Goal: Information Seeking & Learning: Check status

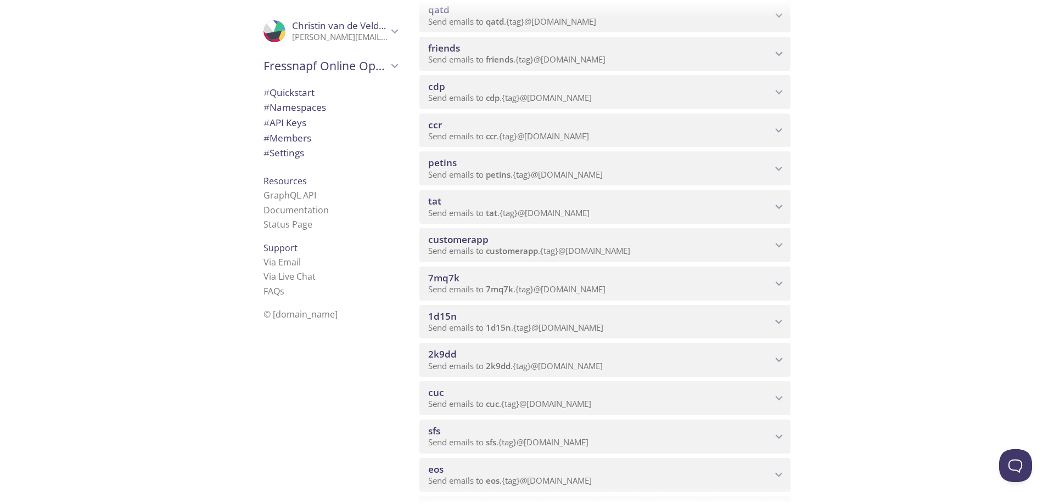
scroll to position [659, 0]
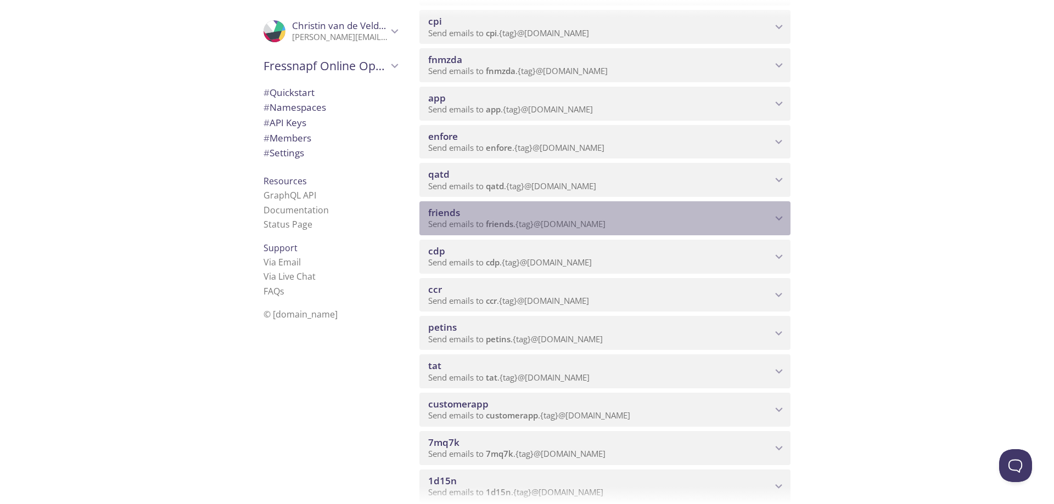
click at [554, 209] on span "friends" at bounding box center [600, 213] width 344 height 12
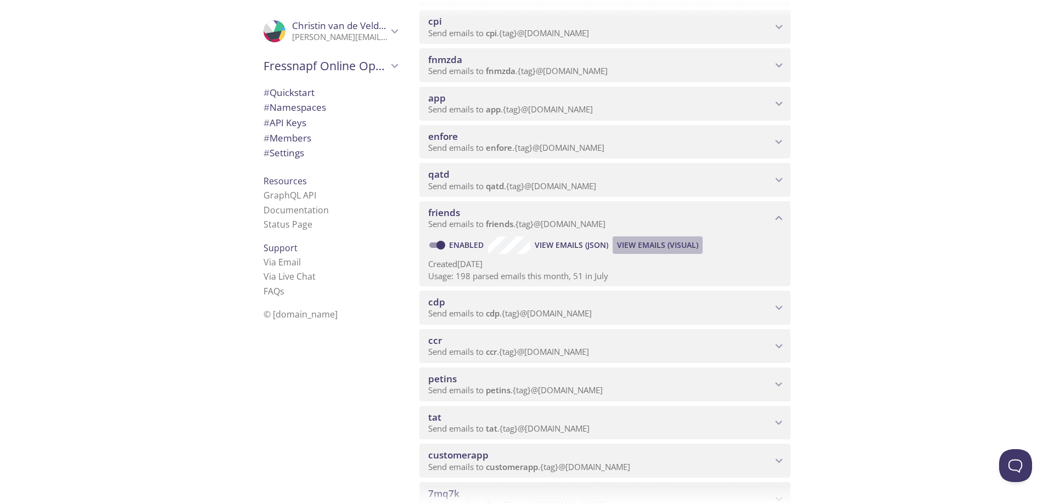
click at [662, 239] on span "View Emails (Visual)" at bounding box center [657, 245] width 81 height 13
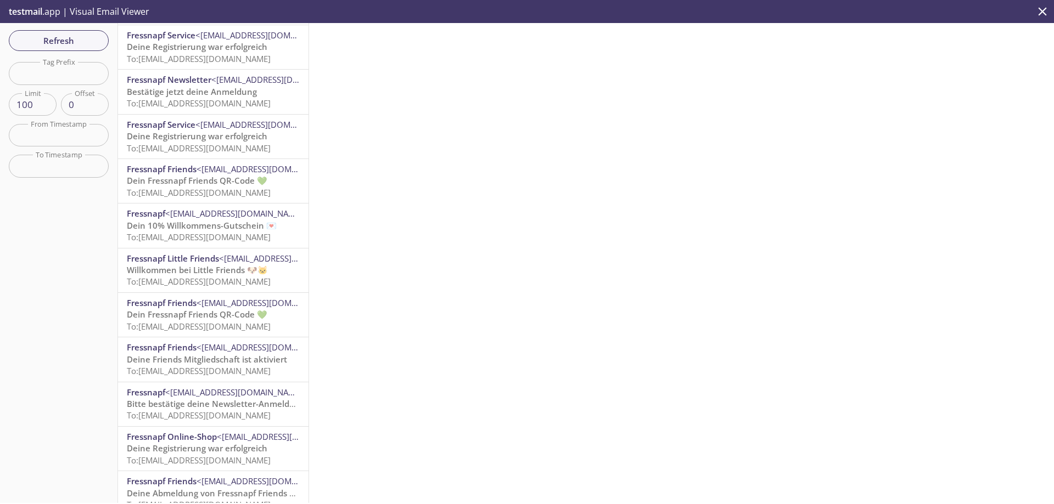
scroll to position [2908, 0]
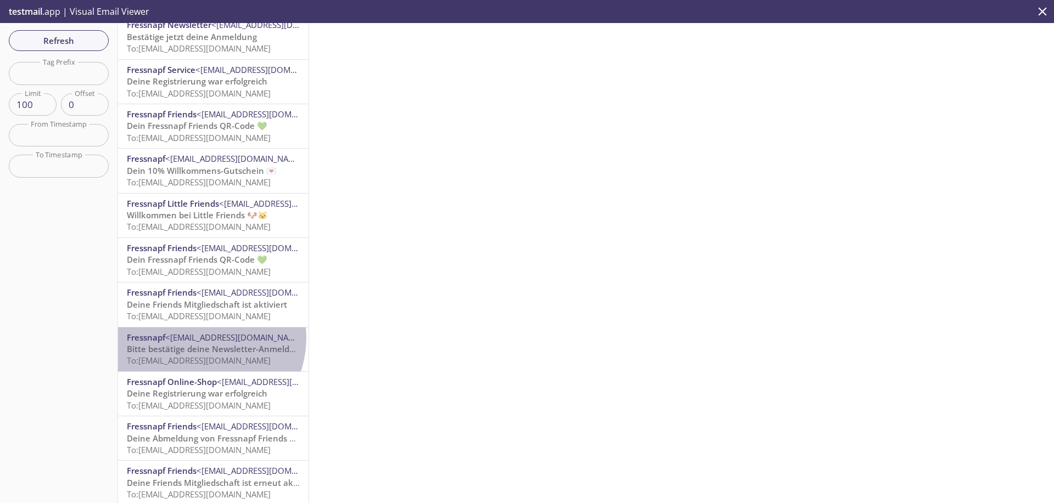
click at [197, 337] on span "<[EMAIL_ADDRESS][DOMAIN_NAME]>" at bounding box center [236, 337] width 142 height 11
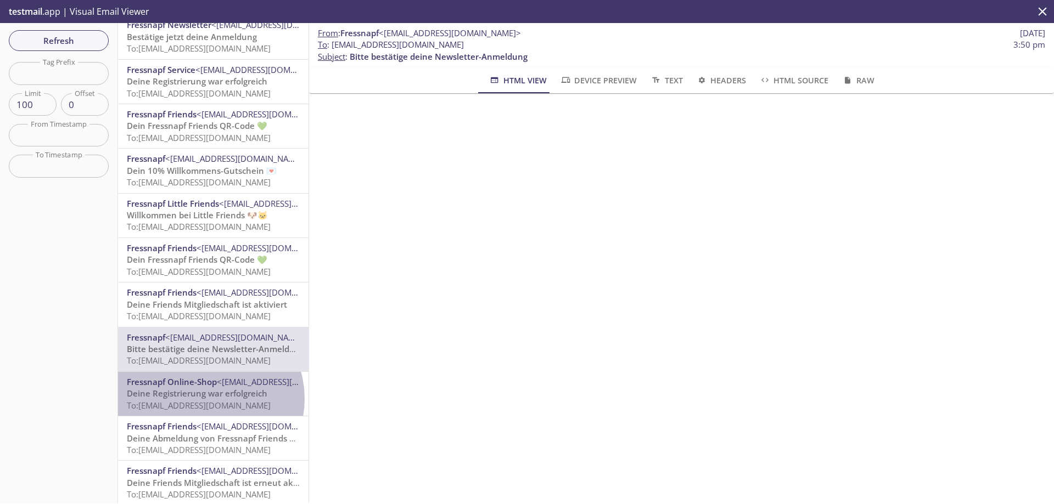
click at [204, 399] on span "Deine Registrierung war erfolgreich" at bounding box center [197, 393] width 140 height 11
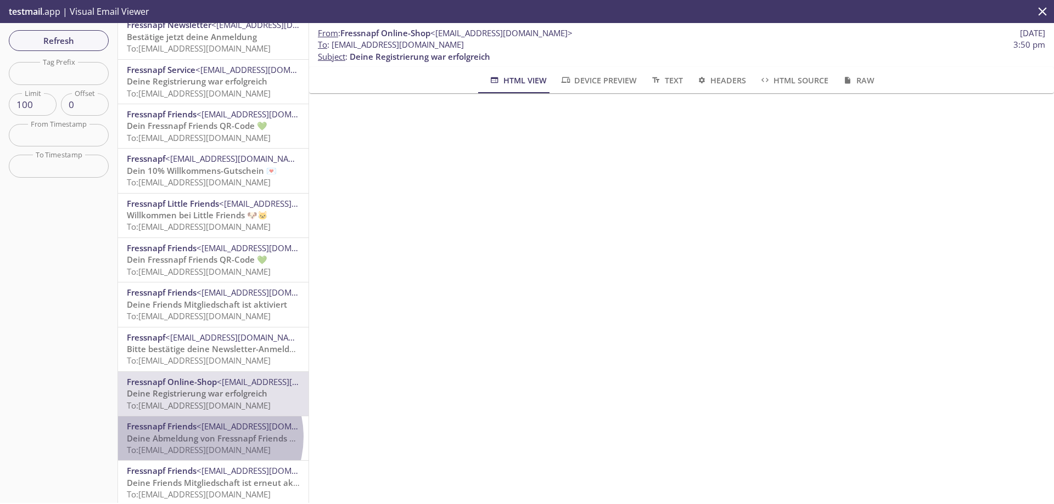
click at [204, 437] on span "Deine Abmeldung von Fressnapf Friends und Little Friends" at bounding box center [243, 438] width 232 height 11
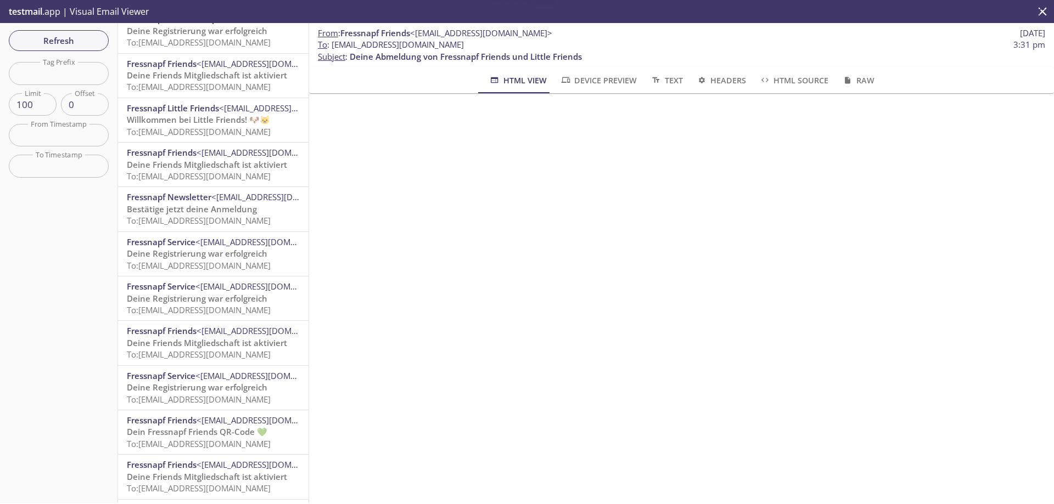
scroll to position [4011, 0]
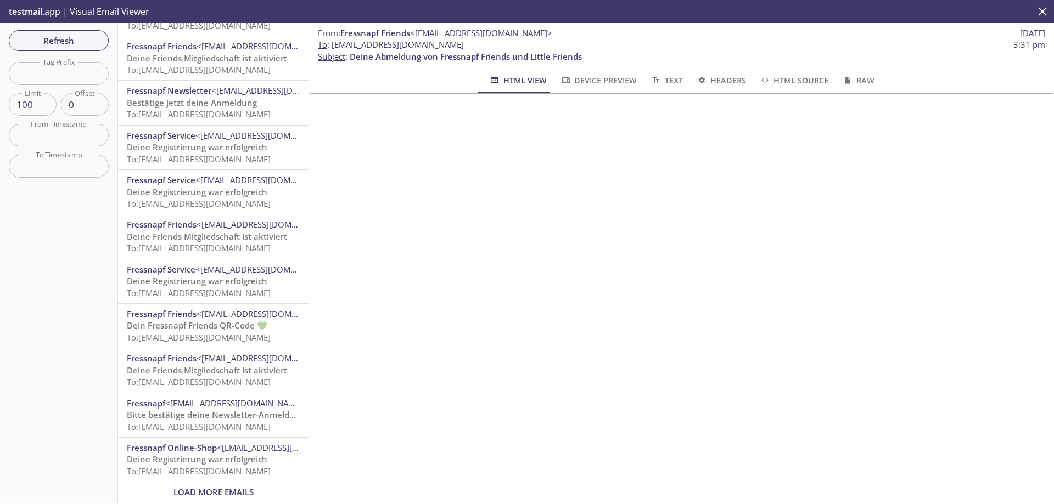
click at [63, 76] on input "text" at bounding box center [59, 73] width 100 height 22
type input "s"
type input "cw"
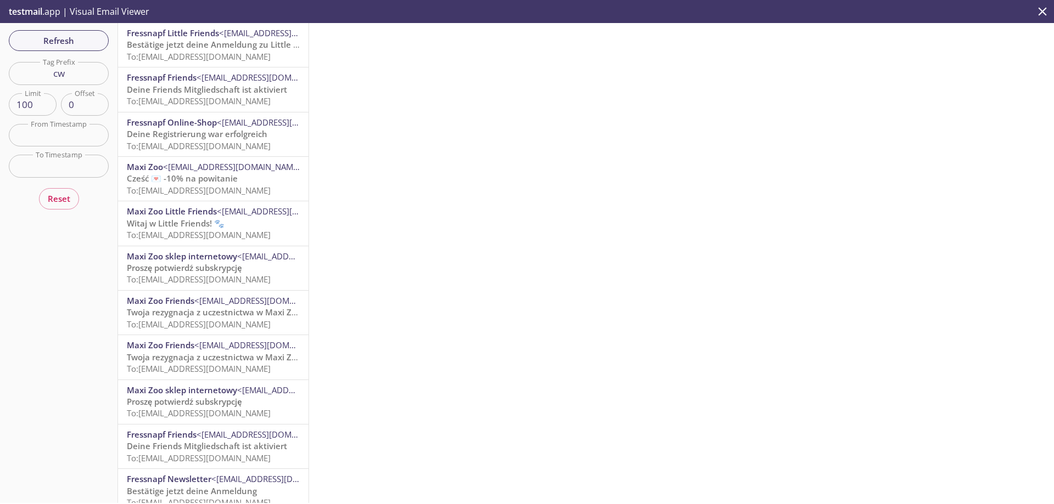
click at [256, 133] on span "Deine Registrierung war erfolgreich" at bounding box center [197, 133] width 140 height 11
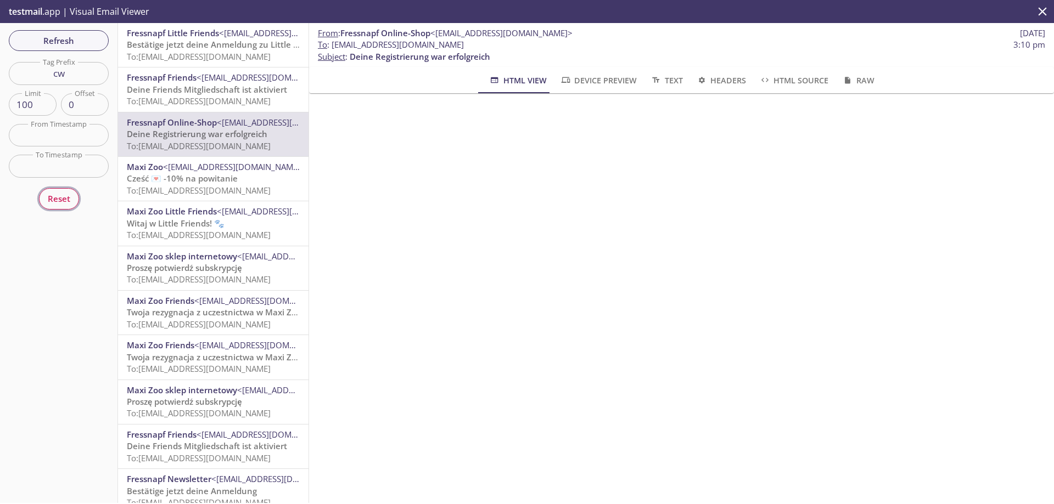
click at [58, 201] on span "Reset" at bounding box center [59, 199] width 22 height 14
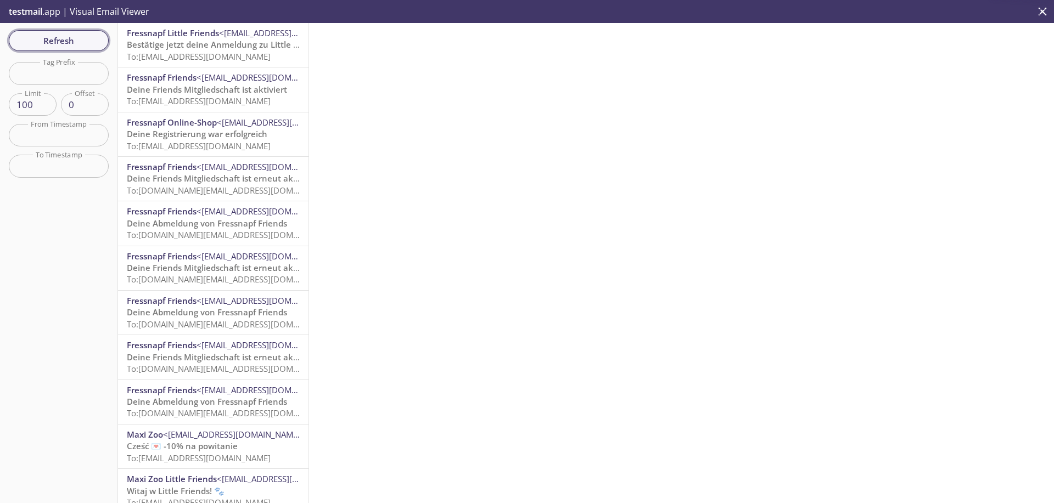
click at [98, 44] on span "Refresh" at bounding box center [59, 40] width 82 height 14
click at [87, 43] on span "Refresh" at bounding box center [59, 40] width 82 height 14
click at [59, 74] on input "text" at bounding box center [59, 73] width 100 height 22
type input "s"
type input "cw"
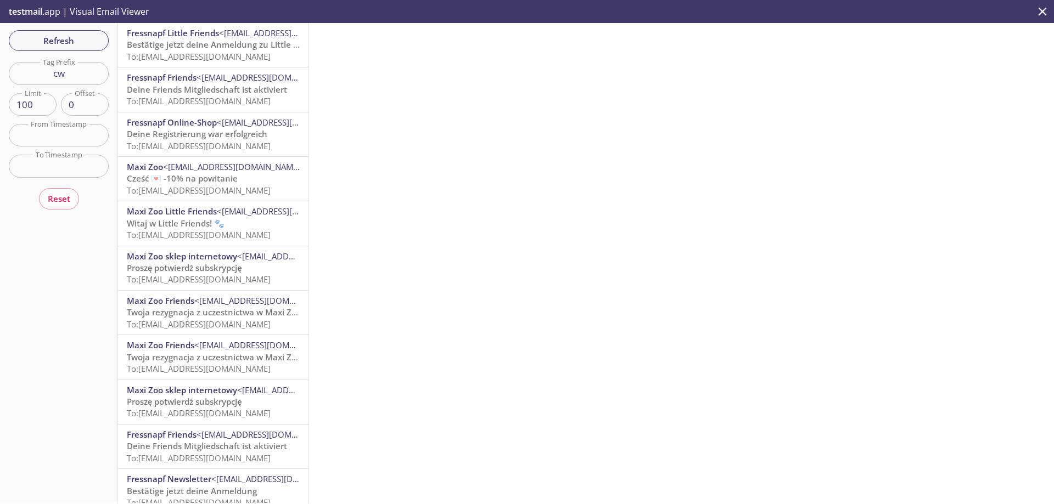
click at [249, 97] on span "To: [EMAIL_ADDRESS][DOMAIN_NAME]" at bounding box center [199, 100] width 144 height 11
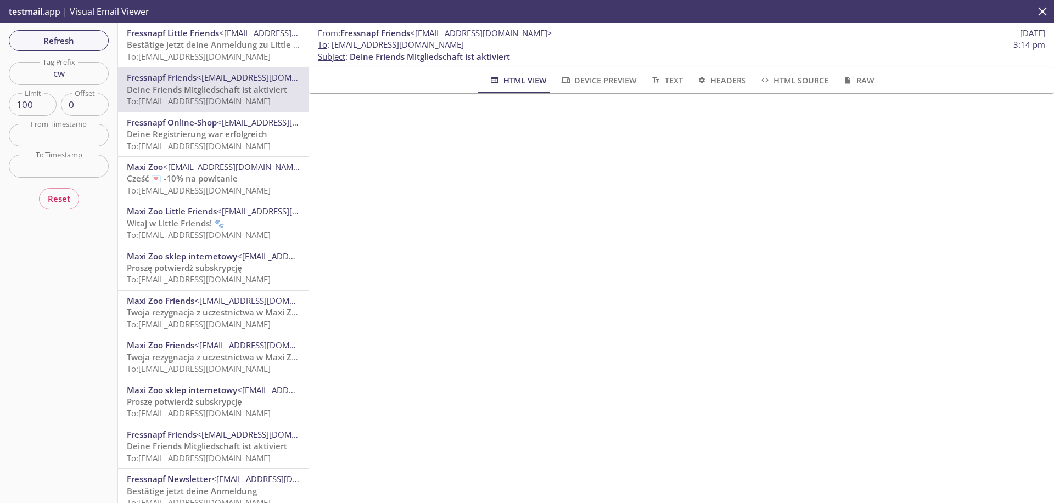
click at [1041, 12] on icon "close" at bounding box center [1042, 11] width 8 height 8
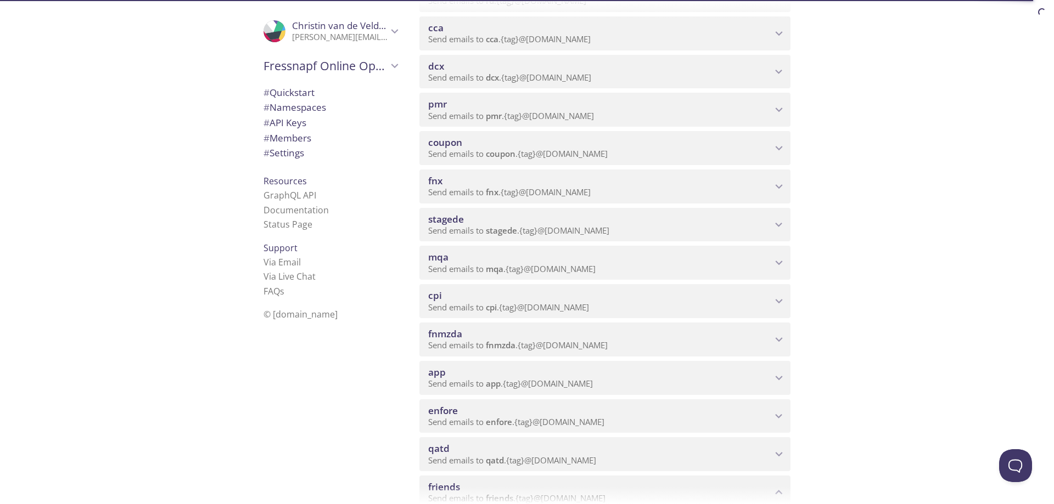
scroll to position [165, 0]
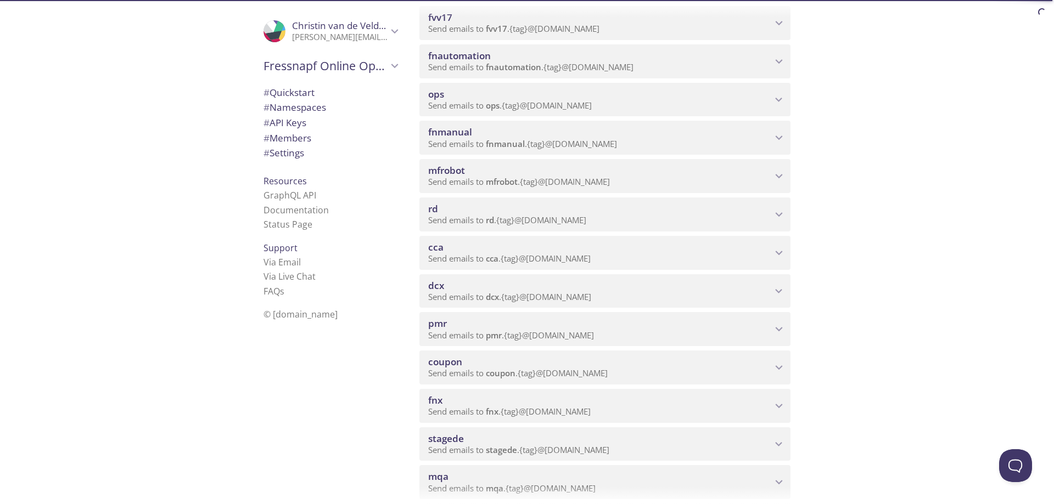
click at [756, 136] on span "fnmanual" at bounding box center [600, 132] width 344 height 12
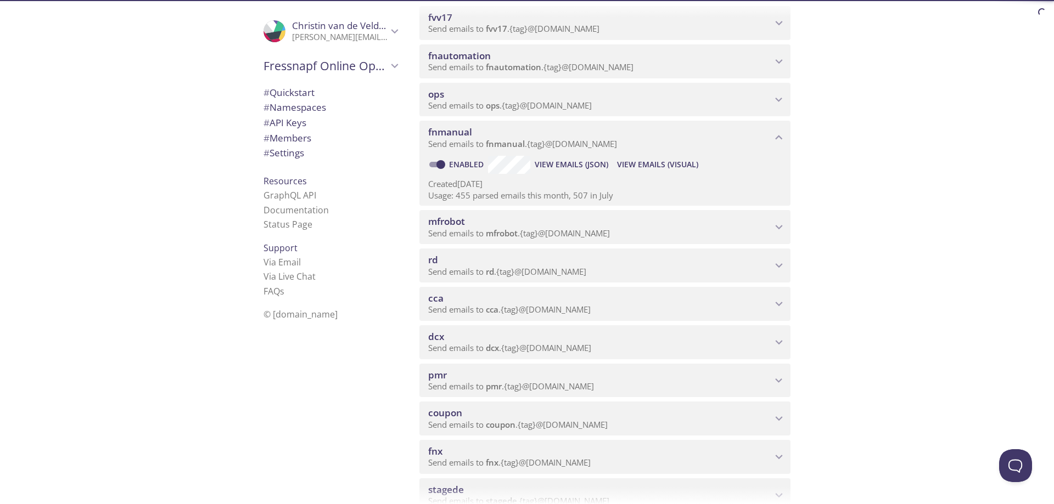
click at [648, 162] on span "View Emails (Visual)" at bounding box center [657, 164] width 81 height 13
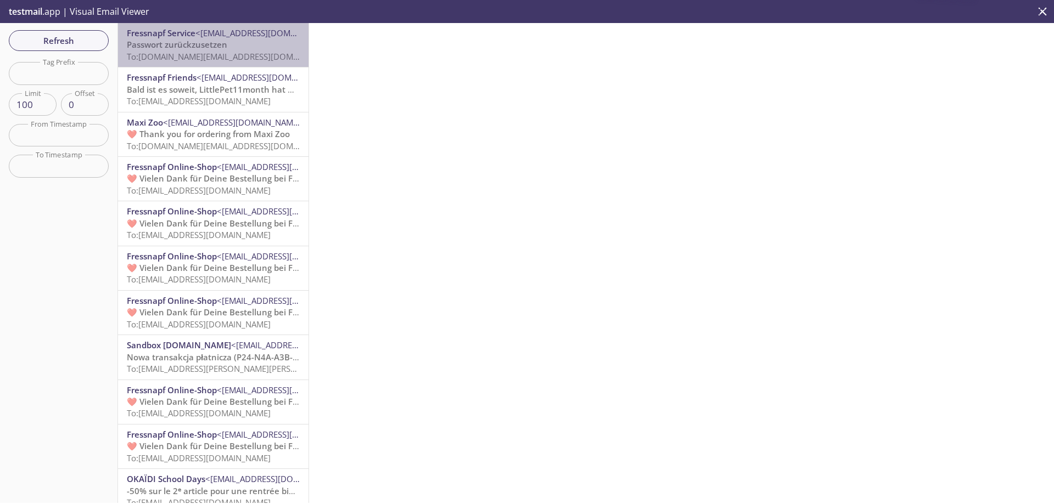
click at [217, 48] on span "Passwort zurückzusetzen" at bounding box center [177, 44] width 100 height 11
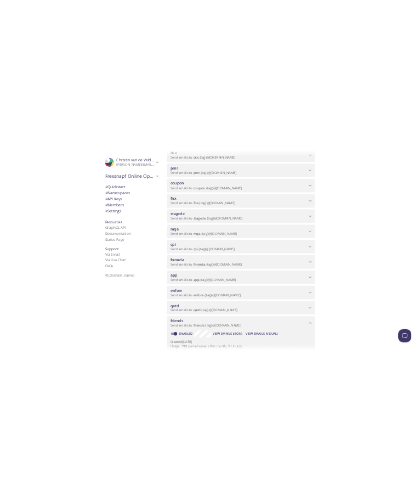
scroll to position [549, 0]
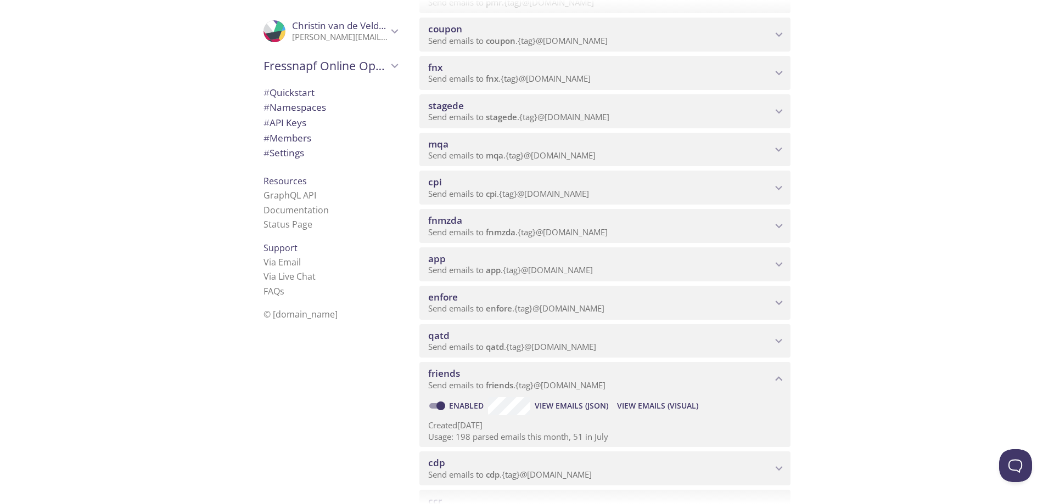
click at [653, 400] on span "View Emails (Visual)" at bounding box center [657, 406] width 81 height 13
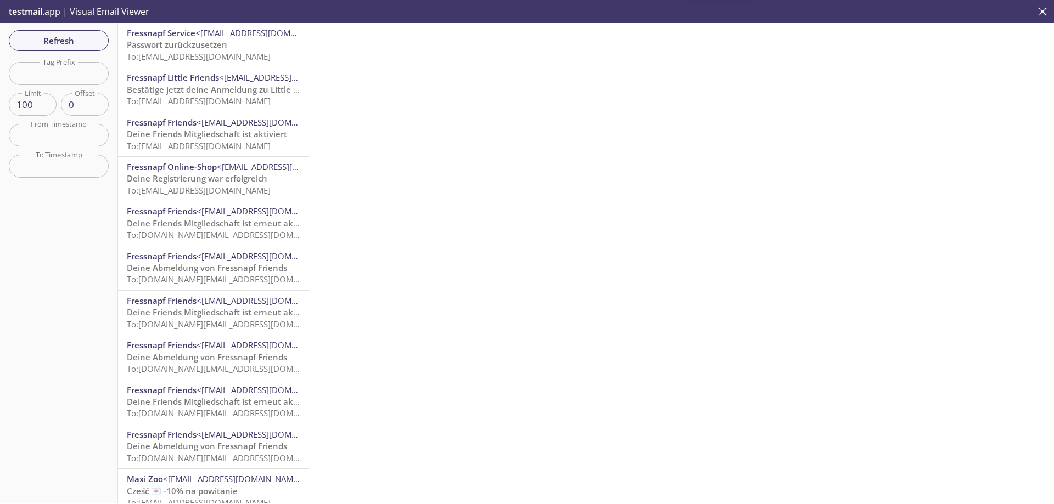
click at [69, 81] on input "text" at bounding box center [59, 73] width 100 height 22
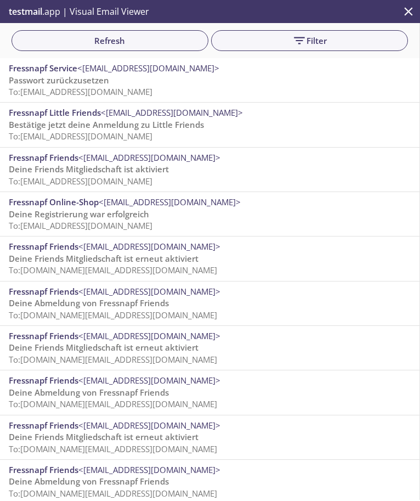
click at [91, 83] on span "Passwort zurückzusetzen" at bounding box center [59, 80] width 100 height 11
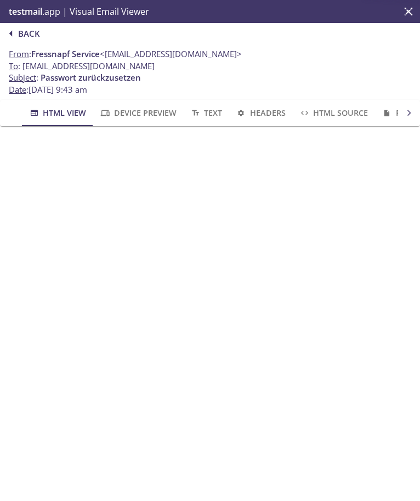
scroll to position [165, 0]
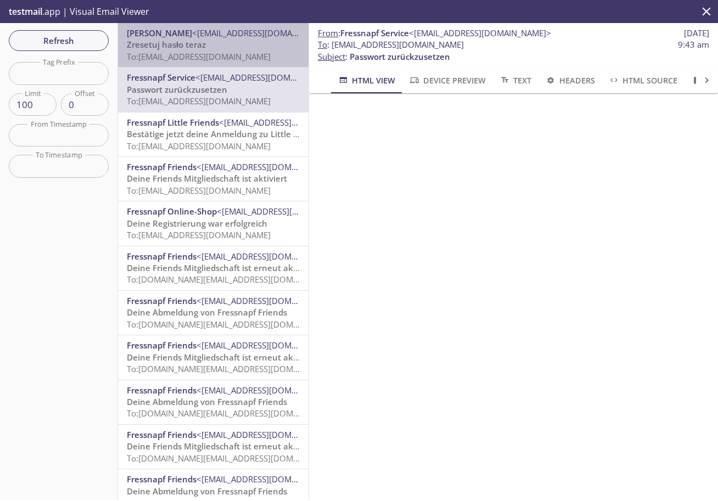
click at [213, 53] on span "To: friends.vw07072025a@inbox.testmail.app" at bounding box center [199, 56] width 144 height 11
